Goal: Task Accomplishment & Management: Manage account settings

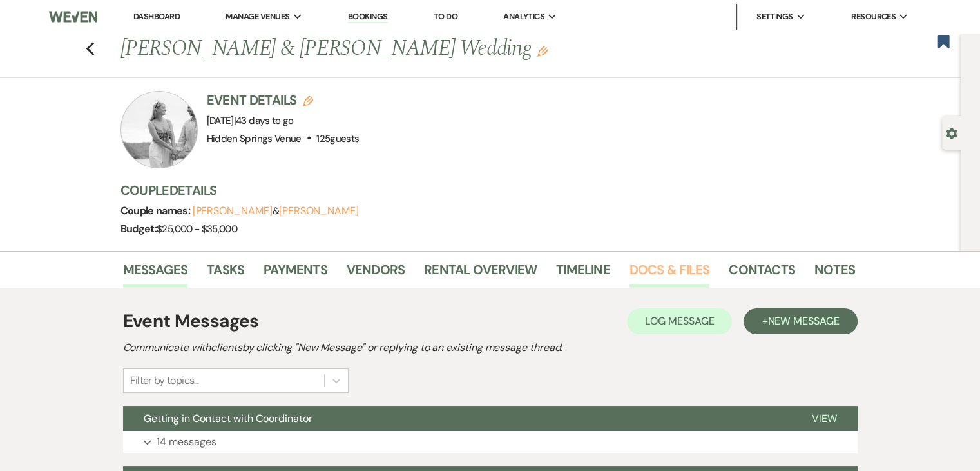
click at [636, 278] on link "Docs & Files" at bounding box center [670, 273] width 80 height 28
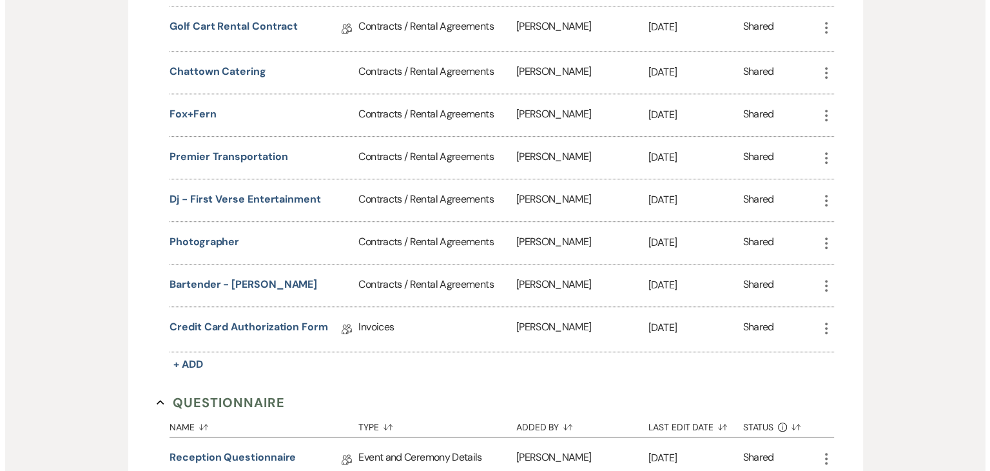
scroll to position [629, 0]
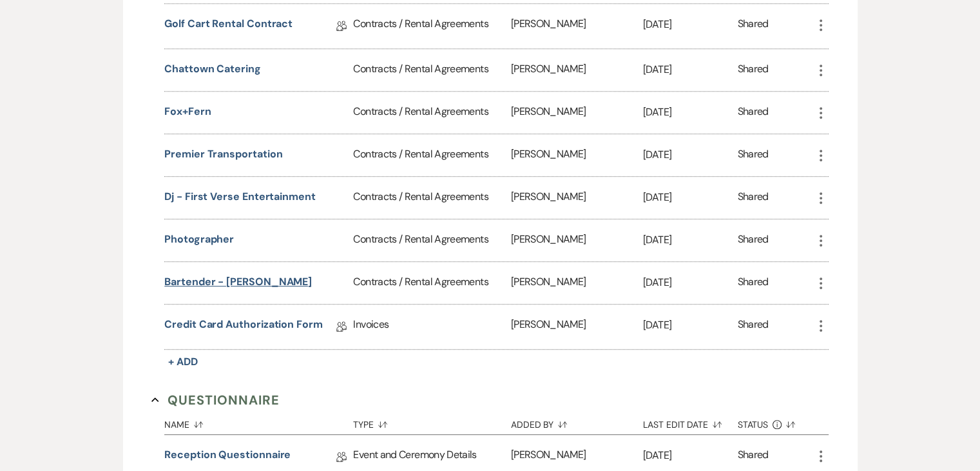
click at [249, 276] on button "Bartender - [PERSON_NAME]" at bounding box center [238, 281] width 148 height 15
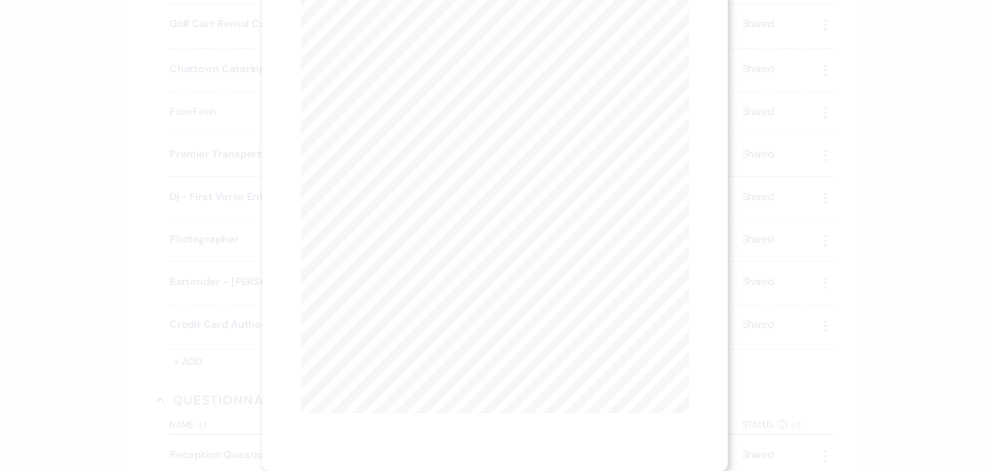
scroll to position [0, 0]
click at [416, 47] on button "Next Next" at bounding box center [428, 47] width 34 height 10
click at [362, 42] on button "Previous Previous" at bounding box center [363, 47] width 56 height 10
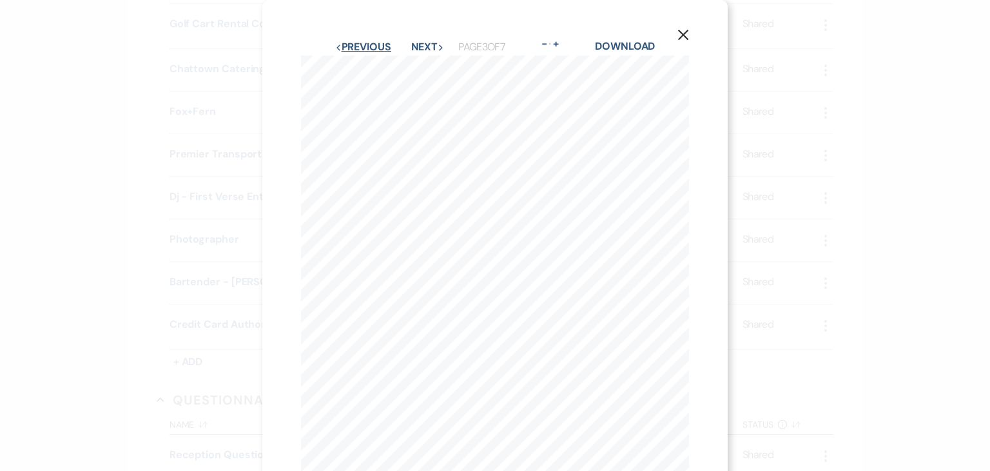
click at [362, 42] on button "Previous Previous" at bounding box center [363, 47] width 56 height 10
click at [682, 37] on use "button" at bounding box center [683, 35] width 10 height 10
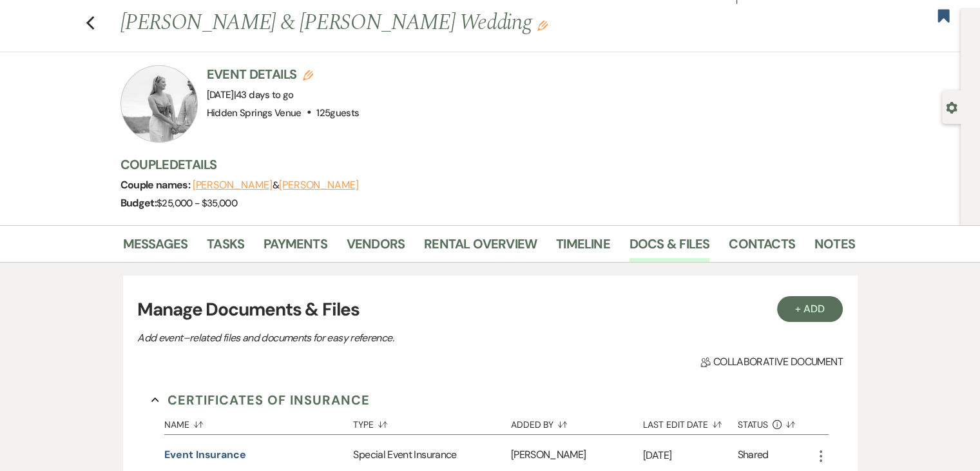
scroll to position [21, 0]
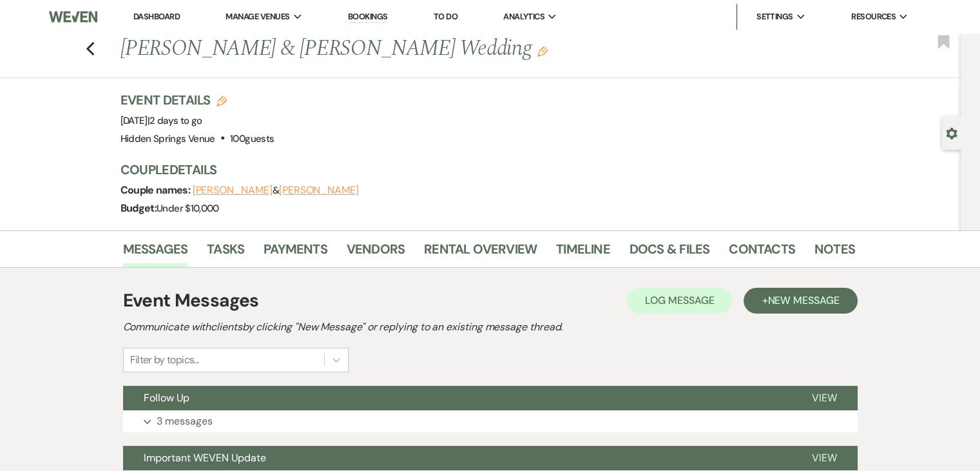
click at [162, 12] on link "Dashboard" at bounding box center [156, 16] width 46 height 11
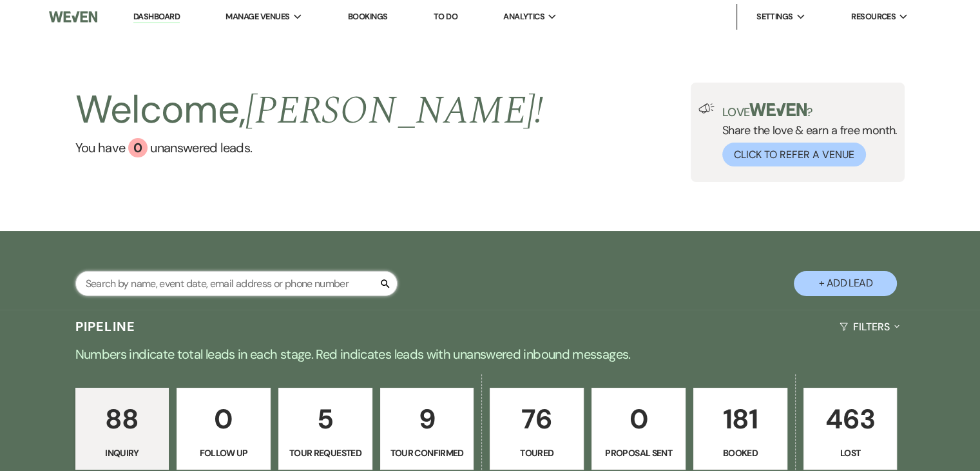
click at [257, 280] on input "text" at bounding box center [236, 283] width 322 height 25
type input "meg"
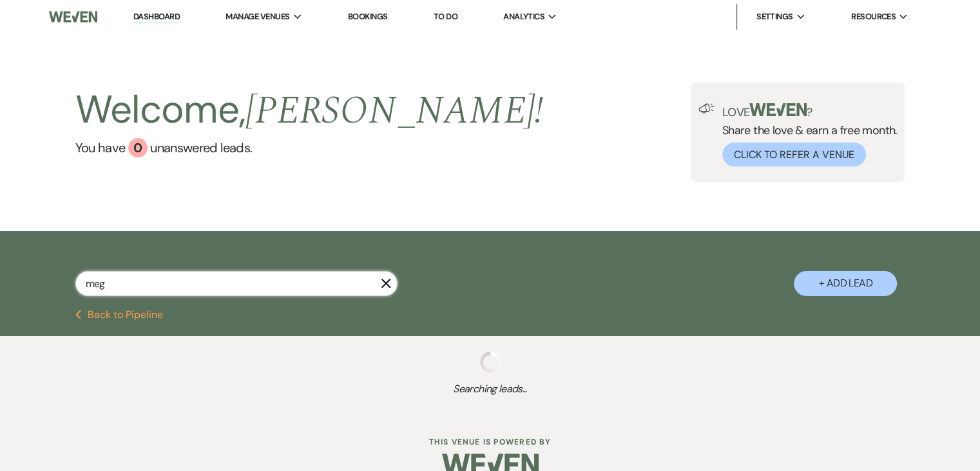
select select "5"
select select "8"
select select "11"
select select "8"
select select "5"
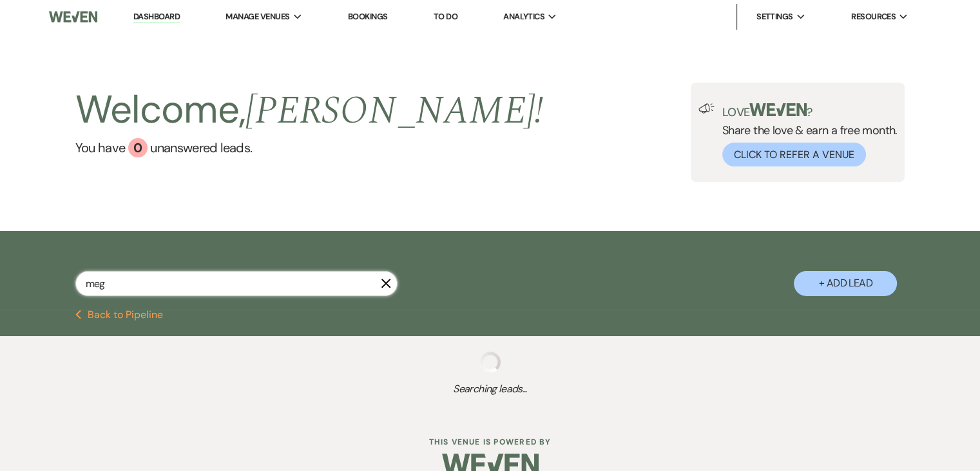
select select "8"
select select "5"
select select "8"
select select "5"
select select "8"
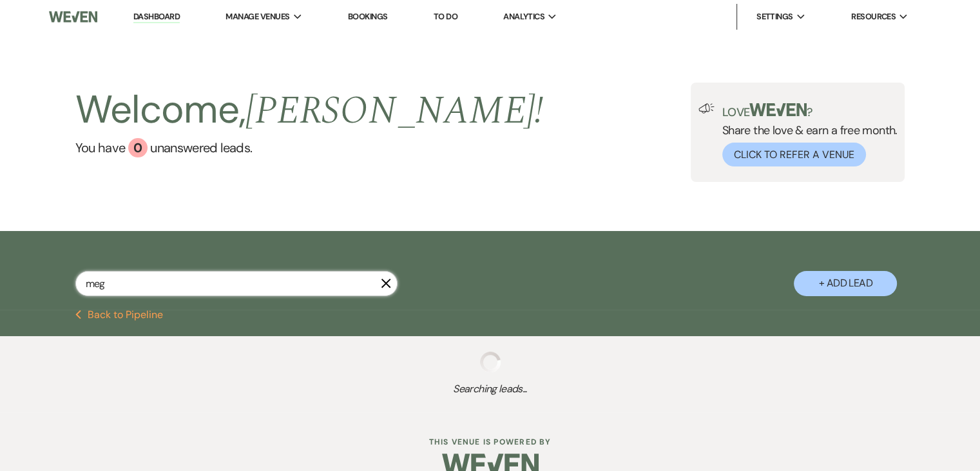
select select "6"
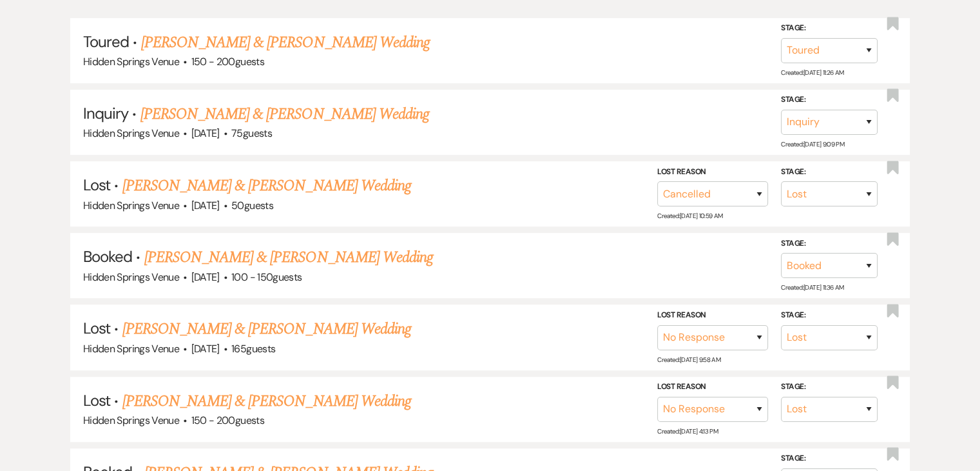
scroll to position [340, 0]
type input "meg"
click at [251, 252] on link "Bradley Stern & Meg Grey's Wedding" at bounding box center [288, 256] width 289 height 23
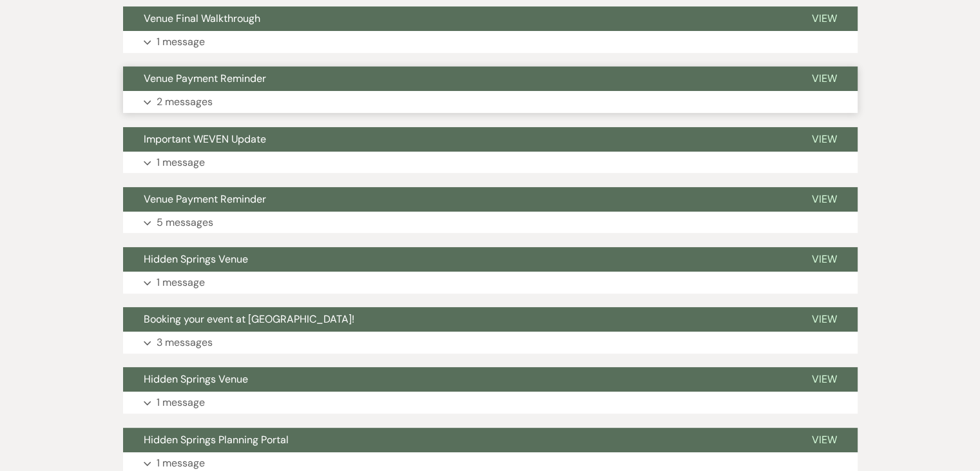
scroll to position [360, 0]
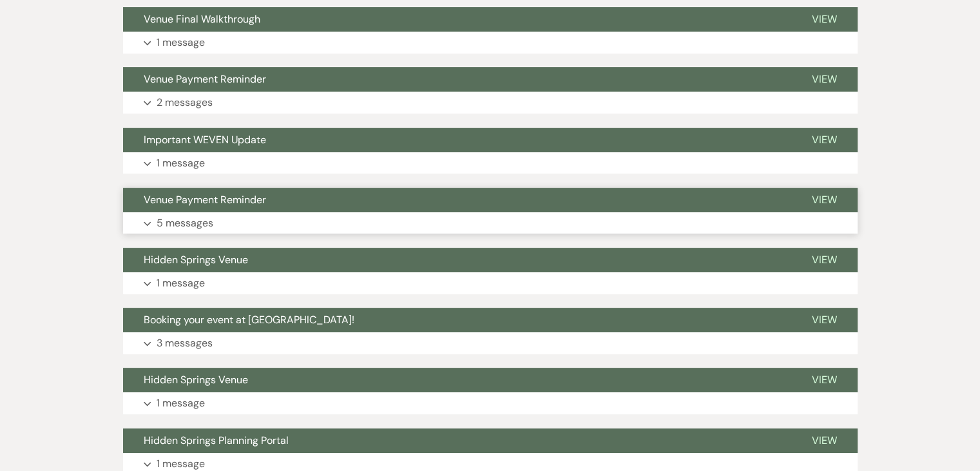
click at [283, 218] on button "Expand 5 messages" at bounding box center [490, 223] width 735 height 22
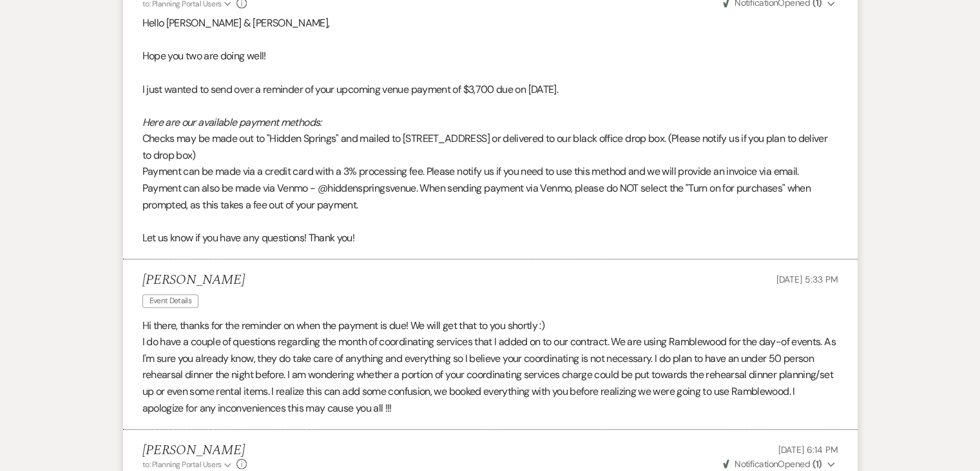
scroll to position [601, 0]
